Goal: Task Accomplishment & Management: Use online tool/utility

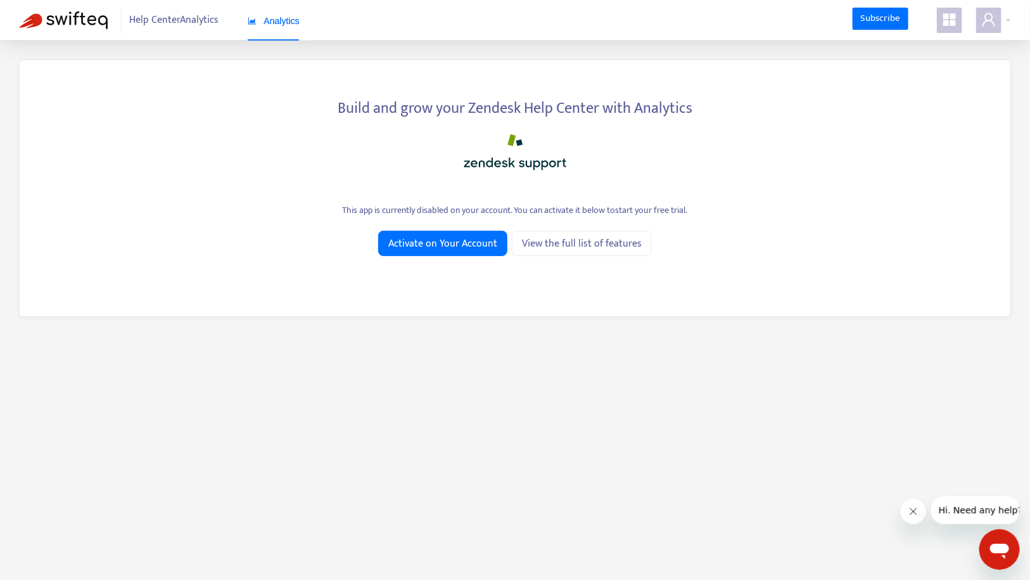
click at [959, 29] on span at bounding box center [949, 20] width 25 height 25
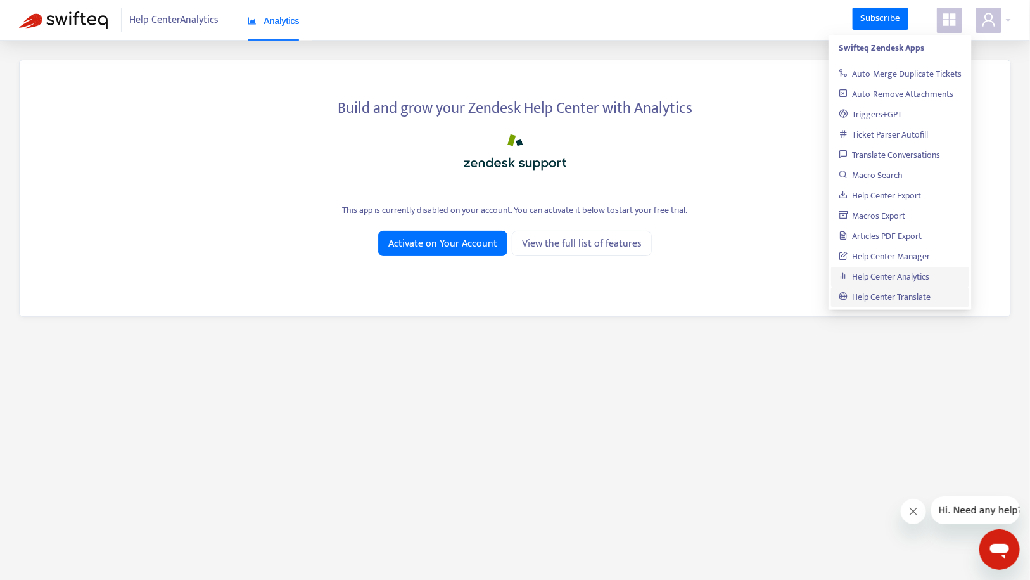
click at [905, 293] on link "Help Center Translate" at bounding box center [885, 297] width 92 height 15
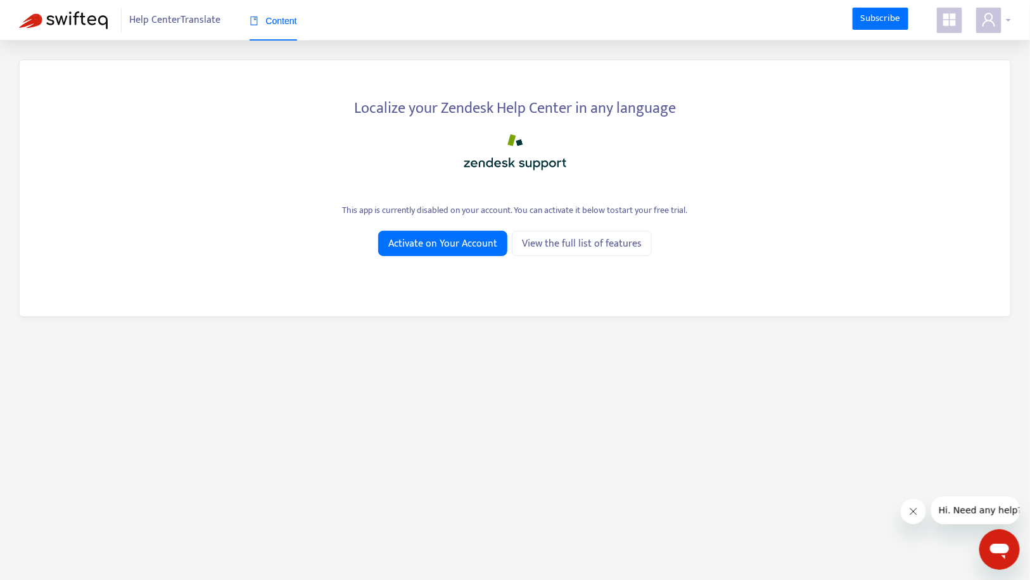
click at [984, 12] on icon "user" at bounding box center [988, 19] width 15 height 15
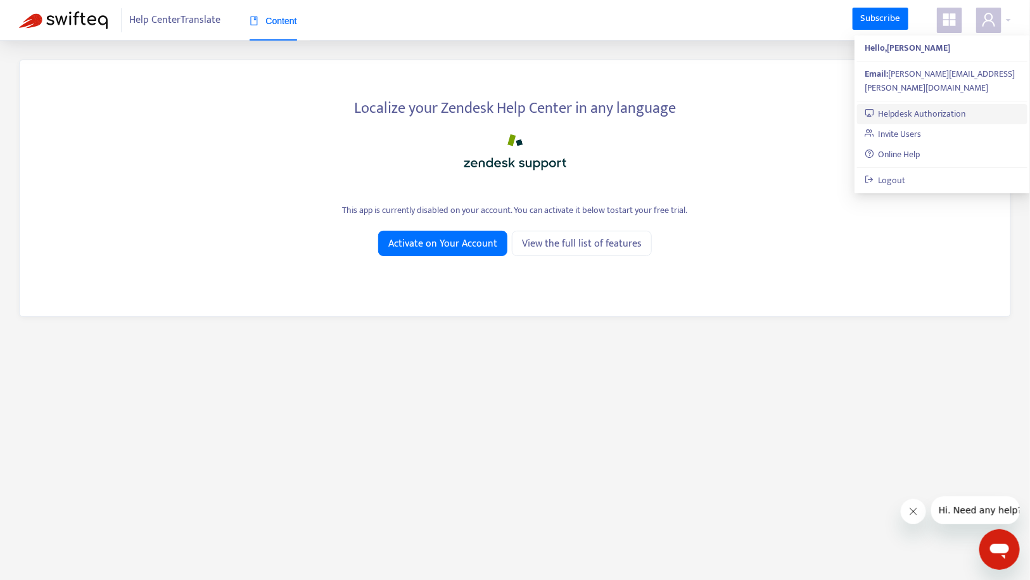
click at [939, 106] on link "Helpdesk Authorization" at bounding box center [915, 113] width 101 height 15
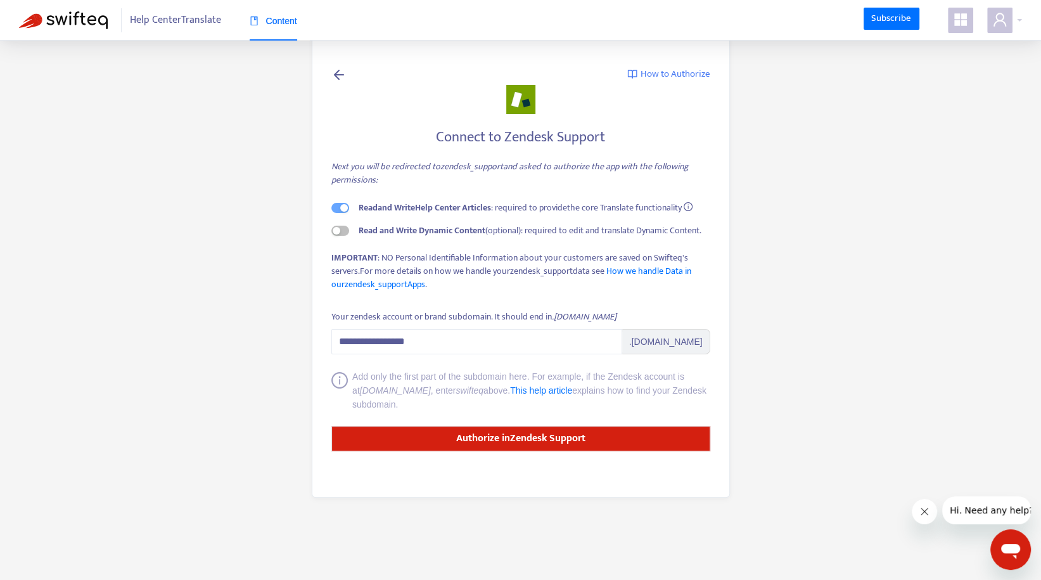
click at [333, 70] on icon at bounding box center [338, 75] width 15 height 16
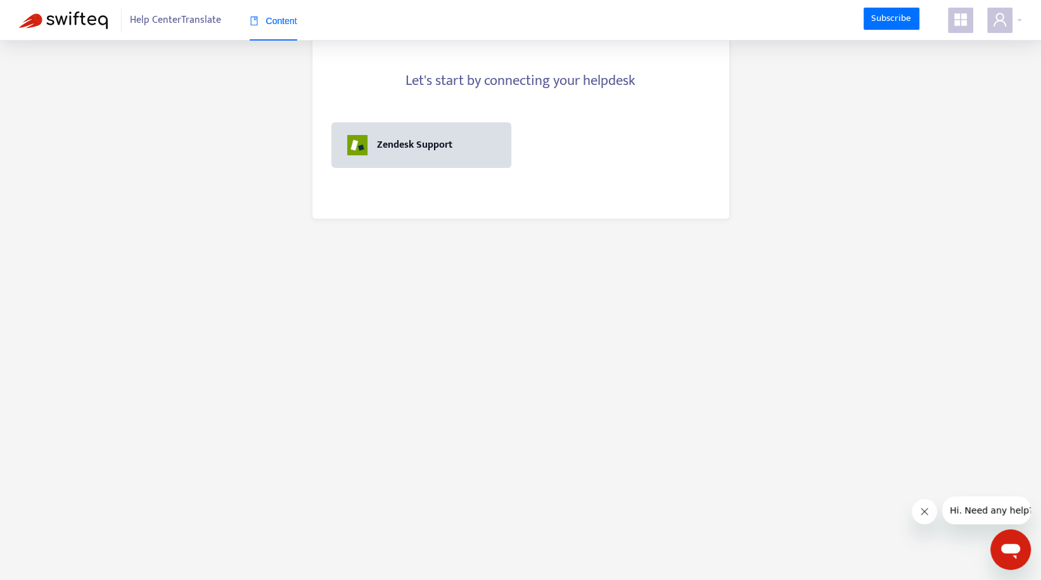
click at [389, 131] on div "Zendesk Support" at bounding box center [421, 145] width 180 height 46
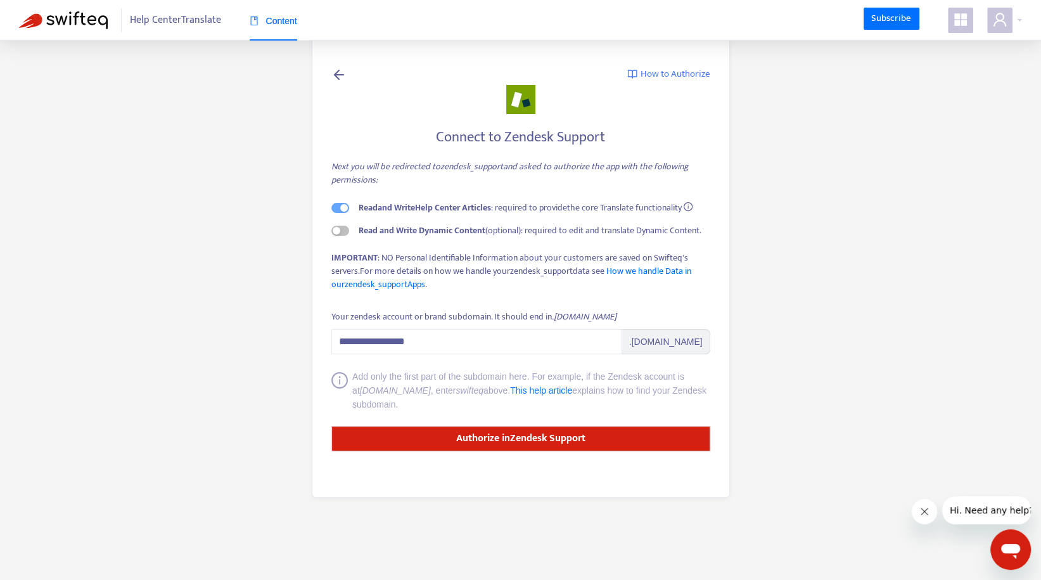
click at [93, 25] on img at bounding box center [63, 20] width 89 height 18
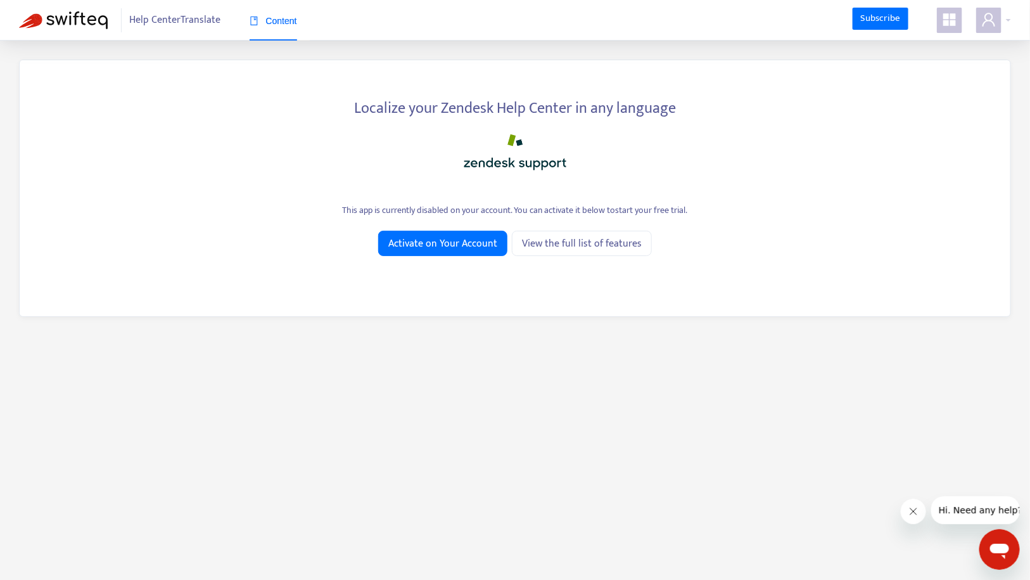
click at [940, 18] on span at bounding box center [949, 20] width 25 height 25
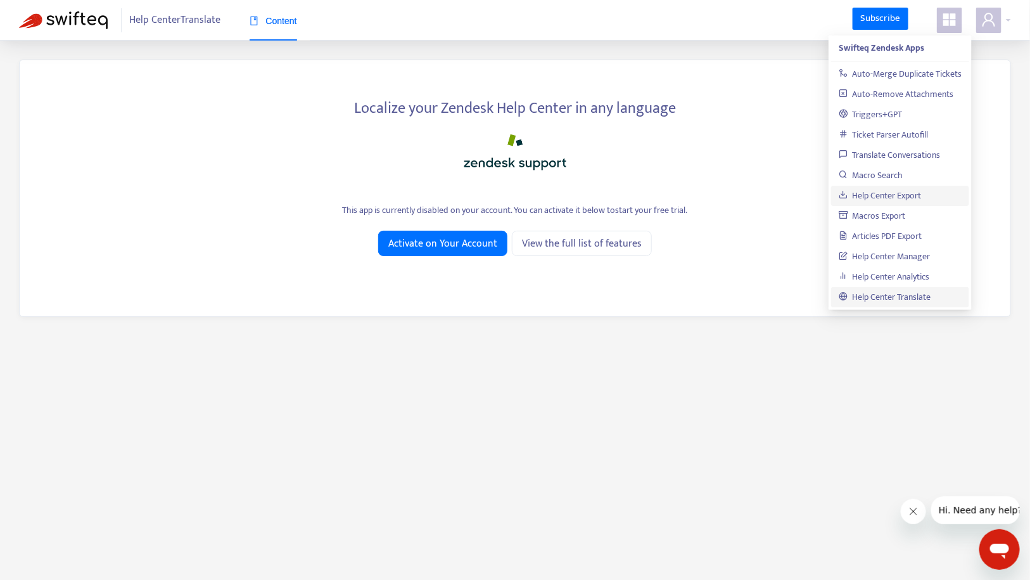
click at [860, 197] on link "Help Center Export" at bounding box center [880, 195] width 83 height 15
